Goal: Navigation & Orientation: Find specific page/section

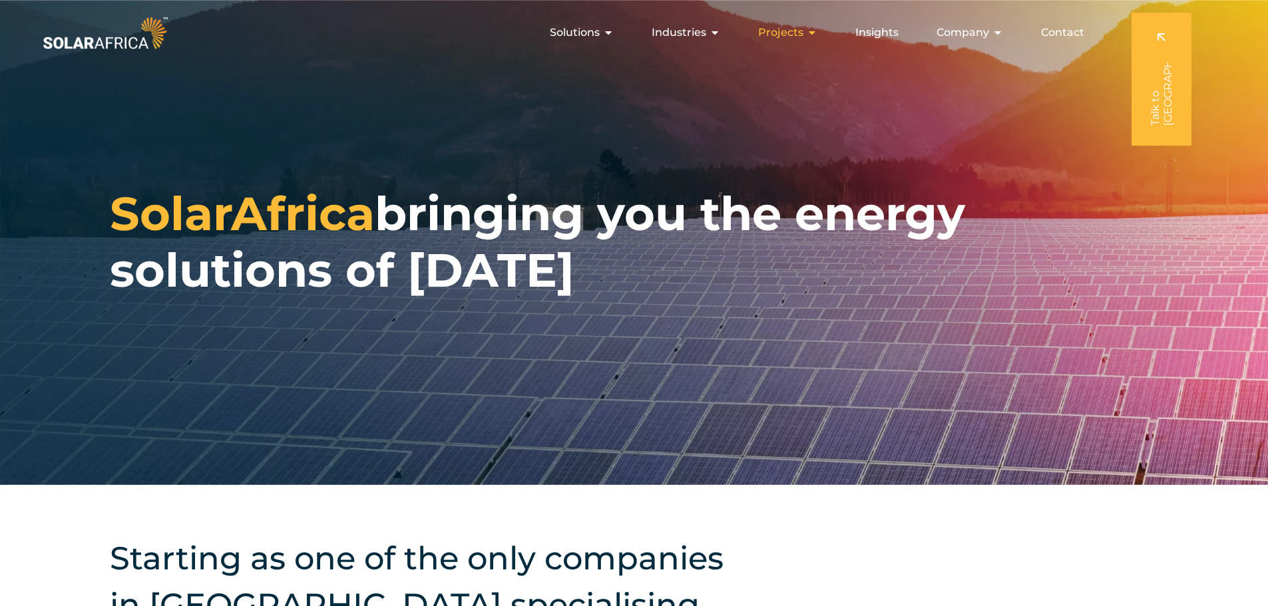
click at [782, 29] on span "Projects" at bounding box center [780, 33] width 45 height 16
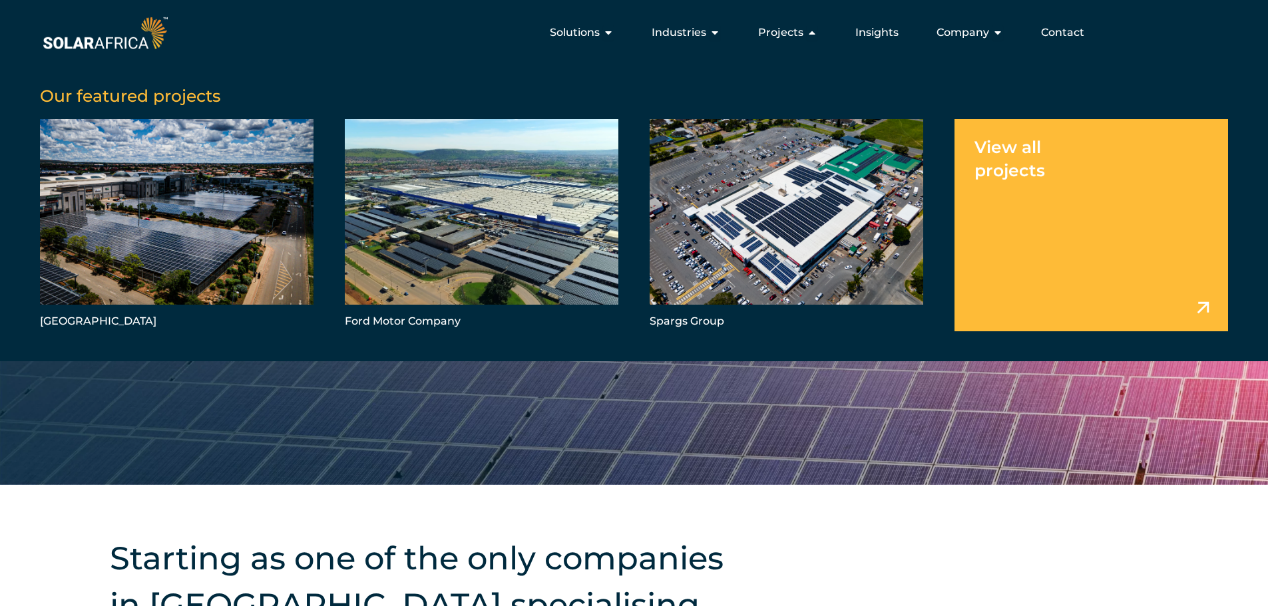
click at [1046, 161] on link "Menu" at bounding box center [1092, 225] width 274 height 212
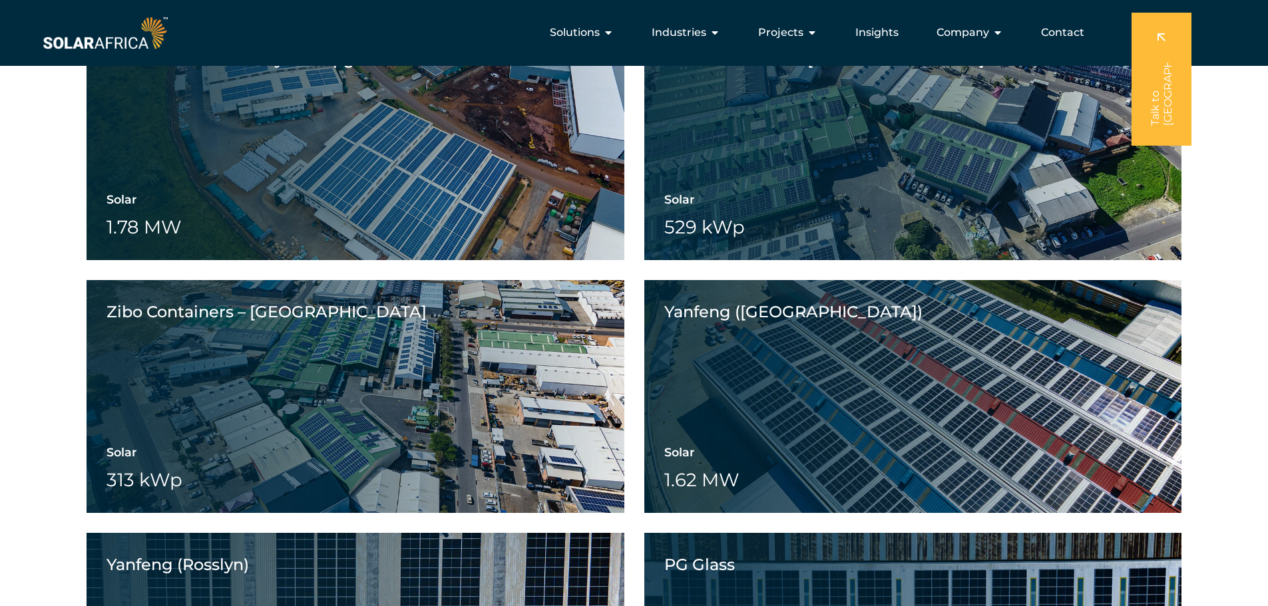
scroll to position [2929, 0]
